Goal: Task Accomplishment & Management: Complete application form

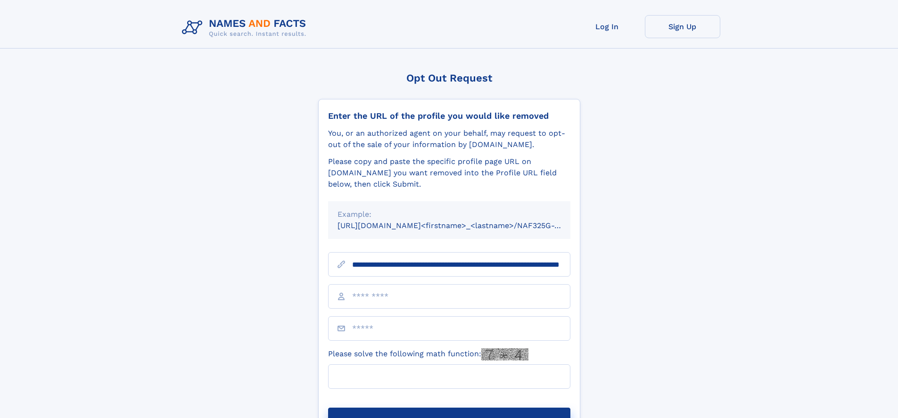
scroll to position [0, 94]
type input "**********"
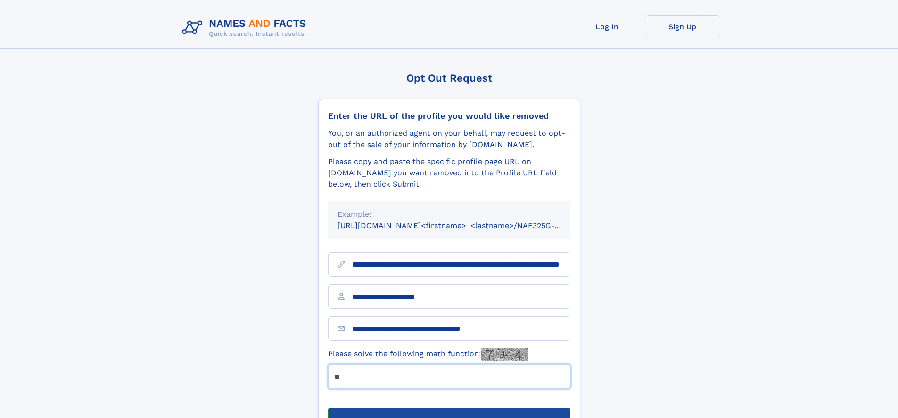
type input "**"
click at [449, 408] on button "Submit Opt Out Request" at bounding box center [449, 423] width 242 height 30
